Goal: Navigation & Orientation: Find specific page/section

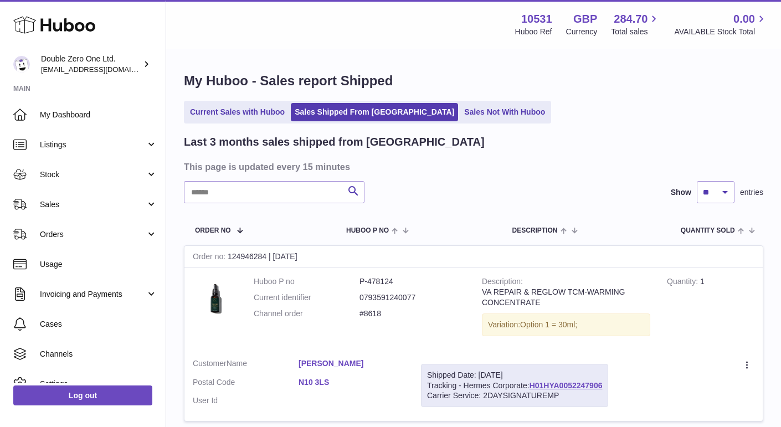
scroll to position [73, 0]
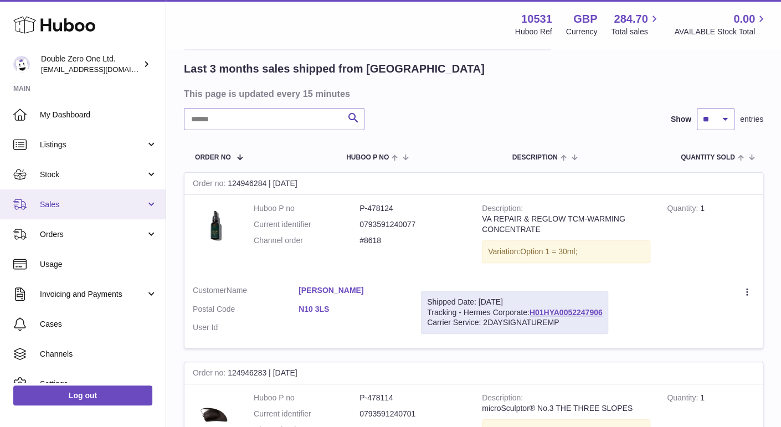
click at [85, 200] on span "Sales" at bounding box center [93, 204] width 106 height 11
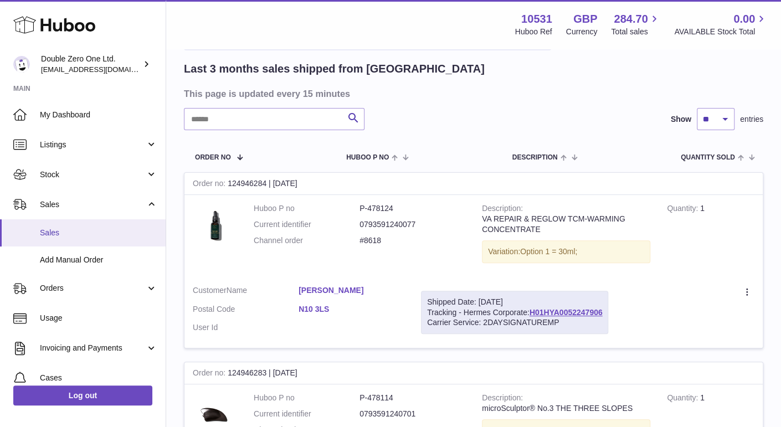
click at [86, 233] on span "Sales" at bounding box center [98, 233] width 117 height 11
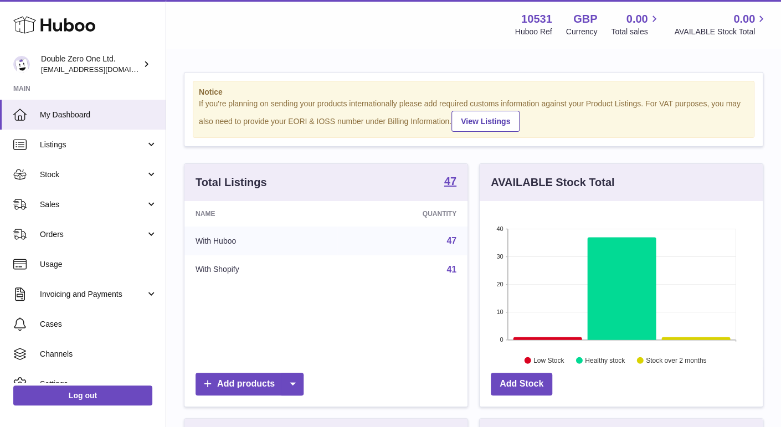
scroll to position [172, 283]
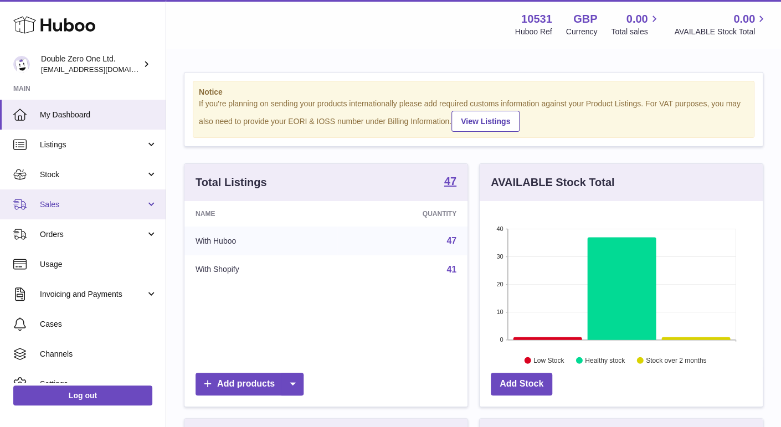
click at [85, 204] on span "Sales" at bounding box center [93, 204] width 106 height 11
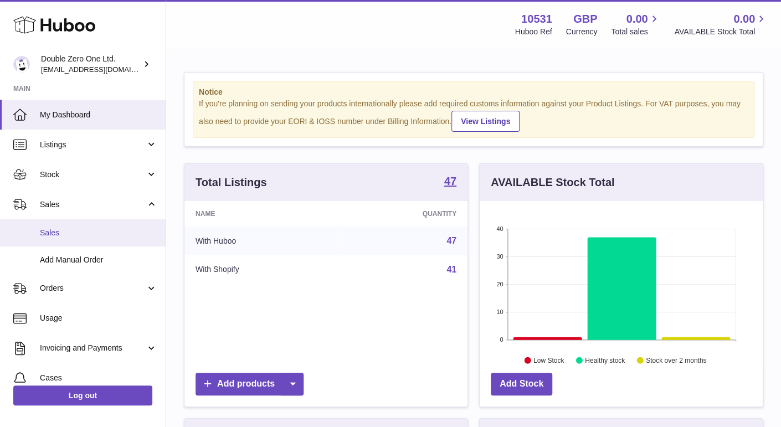
click at [89, 241] on link "Sales" at bounding box center [83, 232] width 166 height 27
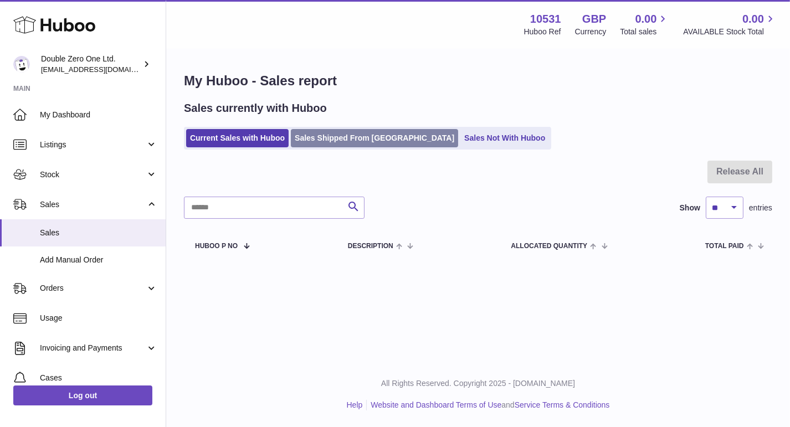
click at [366, 131] on link "Sales Shipped From Huboo" at bounding box center [374, 138] width 167 height 18
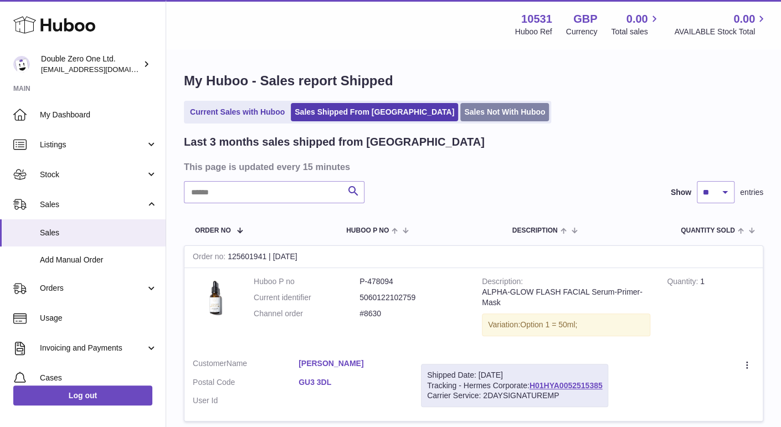
click at [462, 111] on link "Sales Not With Huboo" at bounding box center [504, 112] width 89 height 18
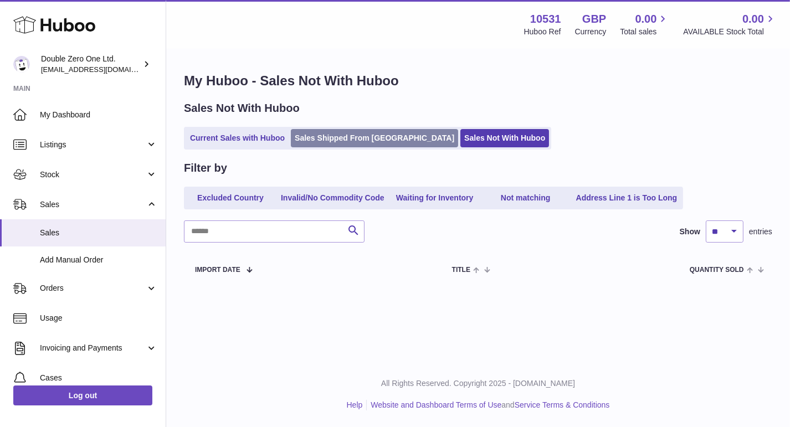
click at [349, 140] on link "Sales Shipped From [GEOGRAPHIC_DATA]" at bounding box center [374, 138] width 167 height 18
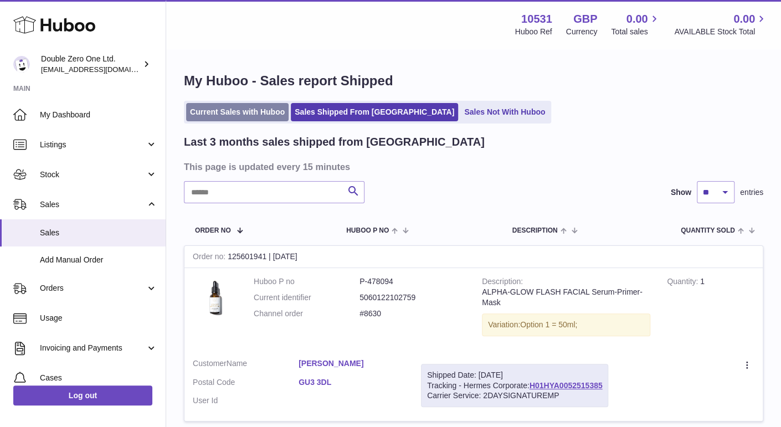
click at [218, 111] on link "Current Sales with Huboo" at bounding box center [237, 112] width 102 height 18
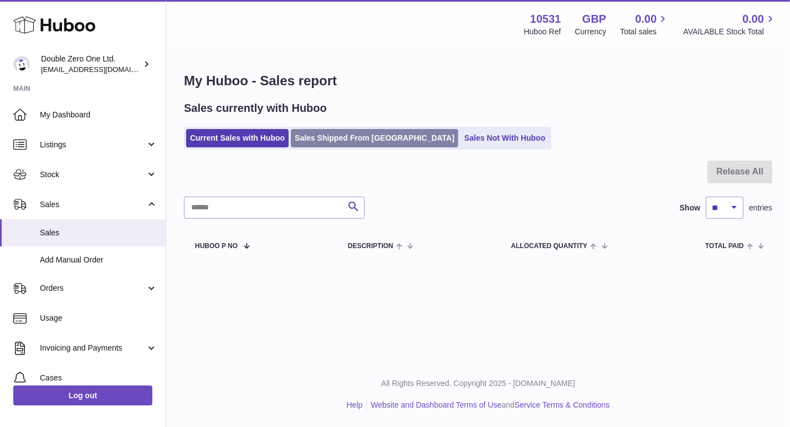
click at [349, 131] on link "Sales Shipped From [GEOGRAPHIC_DATA]" at bounding box center [374, 138] width 167 height 18
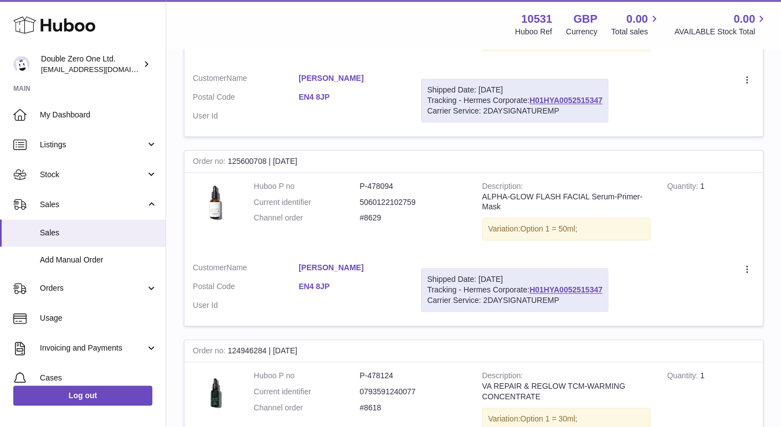
scroll to position [603, 0]
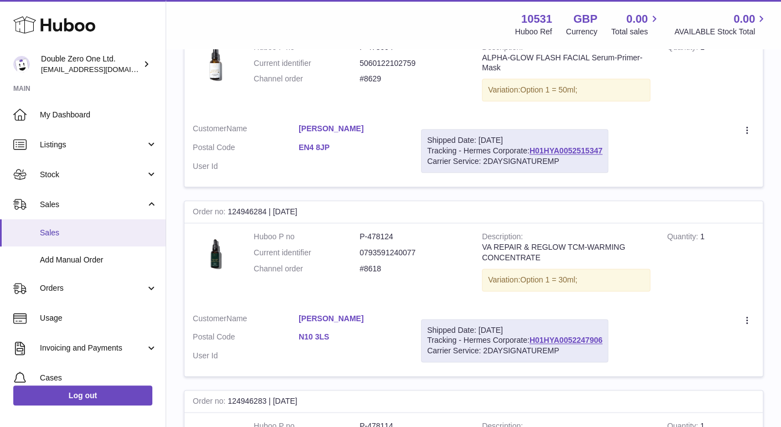
click at [62, 230] on span "Sales" at bounding box center [98, 233] width 117 height 11
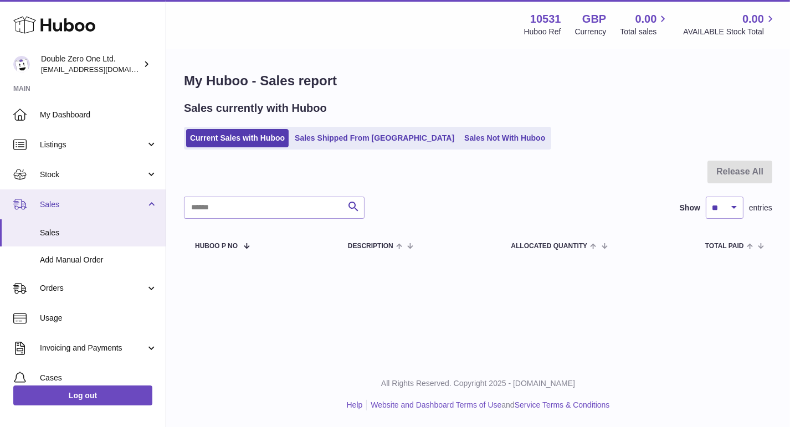
click at [83, 207] on span "Sales" at bounding box center [93, 204] width 106 height 11
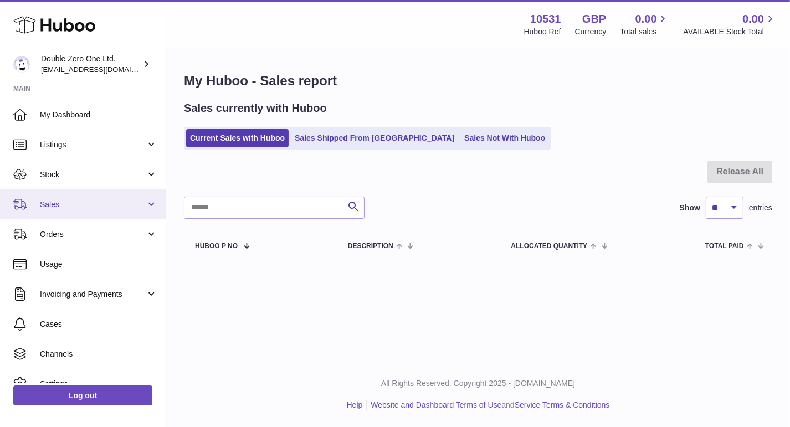
click at [78, 213] on link "Sales" at bounding box center [83, 204] width 166 height 30
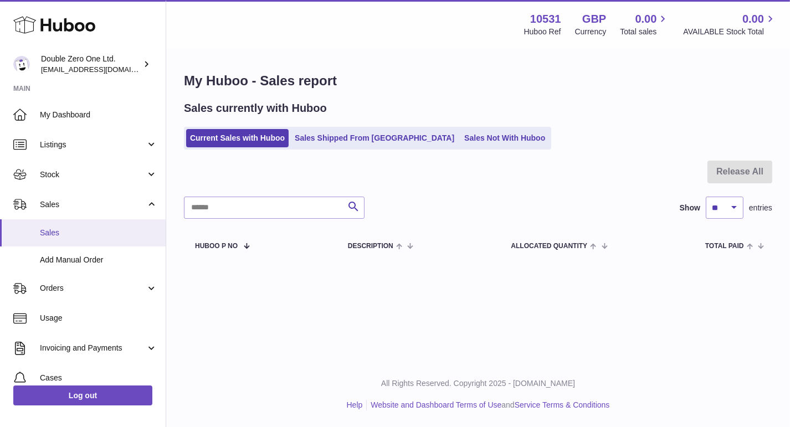
click at [77, 221] on link "Sales" at bounding box center [83, 232] width 166 height 27
click at [60, 231] on span "Sales" at bounding box center [98, 233] width 117 height 11
click at [60, 235] on span "Sales" at bounding box center [98, 233] width 117 height 11
